Goal: Communication & Community: Answer question/provide support

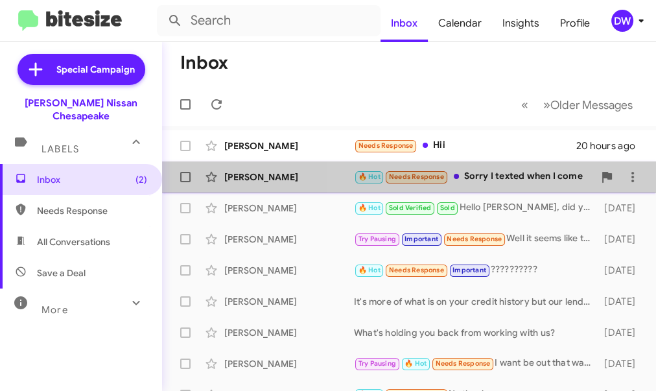
click at [476, 177] on div "🔥 Hot Needs Response Sorry I texted when I come" at bounding box center [474, 176] width 240 height 15
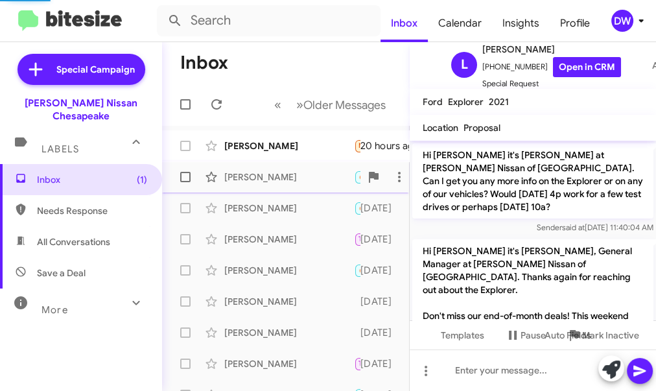
scroll to position [1971, 0]
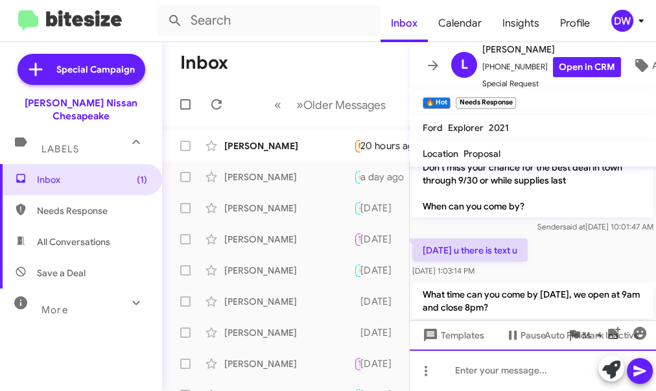
click at [470, 379] on div at bounding box center [533, 369] width 246 height 41
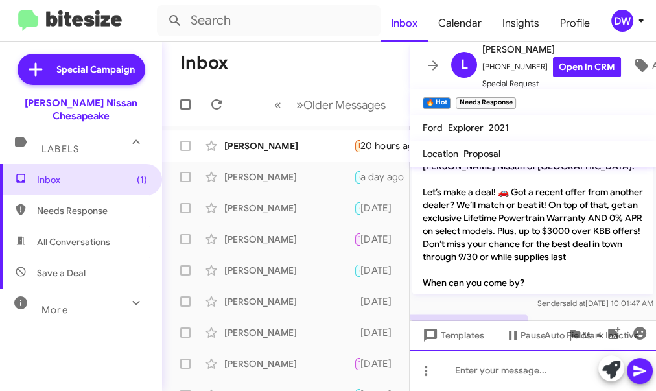
scroll to position [2229, 0]
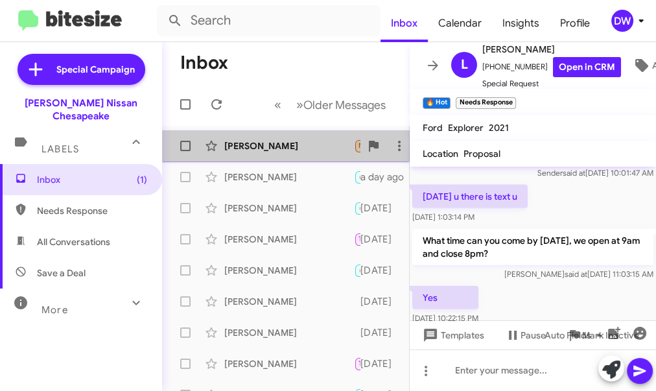
click at [307, 148] on div "[PERSON_NAME]" at bounding box center [289, 145] width 130 height 13
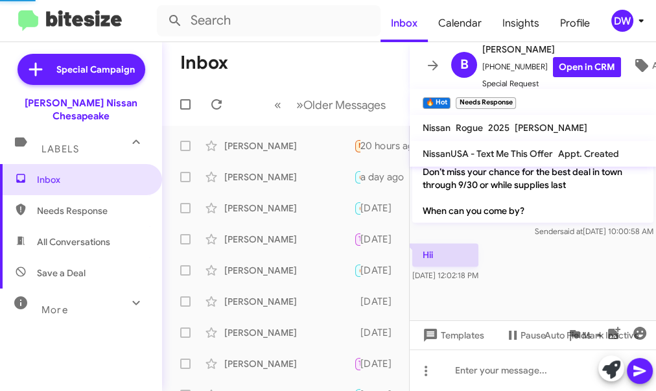
scroll to position [1312, 0]
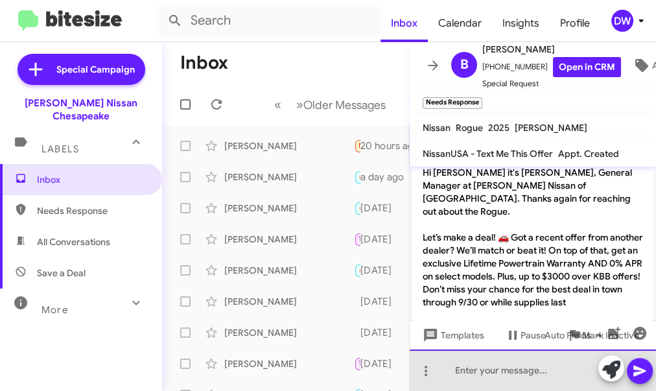
click at [476, 367] on div at bounding box center [533, 369] width 246 height 41
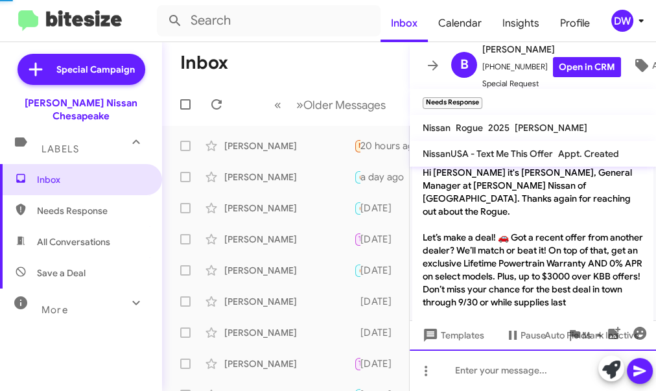
scroll to position [0, 0]
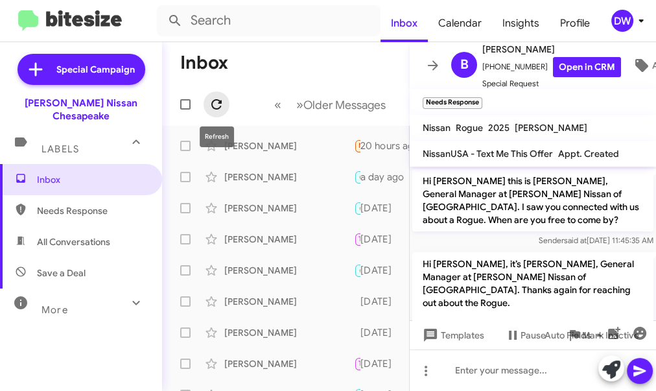
click at [222, 106] on icon at bounding box center [217, 105] width 16 height 16
click at [211, 91] on mat-toolbar-row "« Previous » Next Older Messages" at bounding box center [285, 104] width 247 height 41
click at [213, 95] on button at bounding box center [216, 104] width 26 height 26
